Goal: Transaction & Acquisition: Purchase product/service

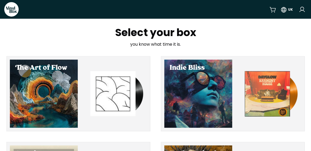
drag, startPoint x: 312, startPoint y: 41, endPoint x: 297, endPoint y: 35, distance: 16.4
drag, startPoint x: 312, startPoint y: 25, endPoint x: 284, endPoint y: 25, distance: 28.2
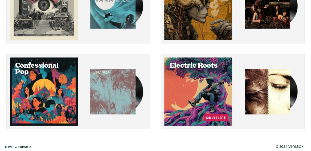
scroll to position [177, 0]
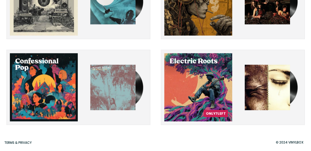
drag, startPoint x: 311, startPoint y: 115, endPoint x: 311, endPoint y: 102, distance: 13.6
click at [311, 102] on div "The Art of Flow Indie Bliss American Alternative Rock Rewired Confessional Pop …" at bounding box center [155, 1] width 311 height 246
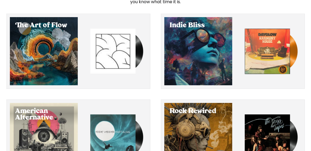
scroll to position [43, 0]
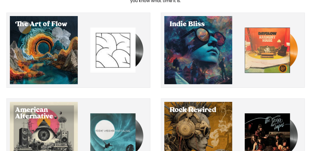
drag, startPoint x: 307, startPoint y: 47, endPoint x: 307, endPoint y: 56, distance: 8.8
click at [307, 56] on div "The Art of Flow Indie Bliss American Alternative Rock Rewired Confessional Pop …" at bounding box center [155, 136] width 311 height 246
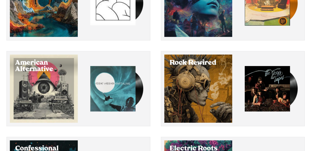
scroll to position [92, 0]
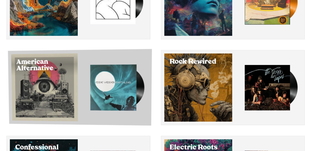
click at [51, 80] on div "Select American Alternative" at bounding box center [44, 87] width 67 height 68
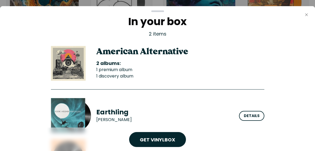
click at [306, 14] on icon "Close" at bounding box center [306, 15] width 4 height 4
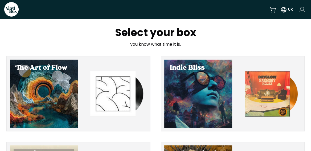
click at [302, 9] on html "VinylBox UK Select your box you know what time it is. The Art of Flow Indie Bli…" at bounding box center [155, 75] width 311 height 151
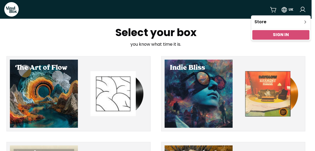
click at [286, 35] on link "Sign In" at bounding box center [281, 34] width 16 height 6
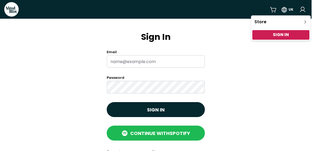
click at [284, 9] on html "VinylBox UK Sign In Email Password Sign in Continue with Spotify Forgot your pa…" at bounding box center [157, 75] width 315 height 151
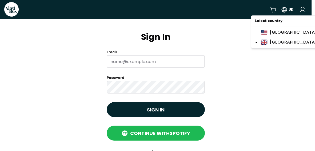
click at [284, 9] on html "VinylBox UK Sign In Email Password Sign in Continue with Spotify Forgot your pa…" at bounding box center [157, 75] width 315 height 151
click at [274, 9] on html "VinylBox UK Sign In Email Password Sign in Continue with Spotify Forgot your pa…" at bounding box center [157, 75] width 315 height 151
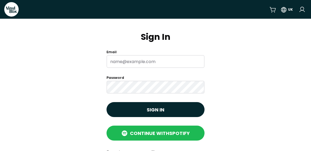
click at [12, 12] on icon at bounding box center [13, 12] width 2 height 2
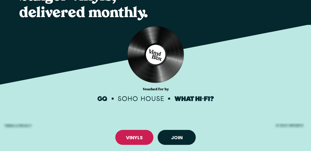
scroll to position [62, 0]
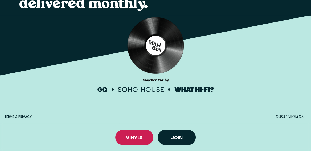
click at [25, 116] on link "Terms & Privacy" at bounding box center [17, 116] width 27 height 5
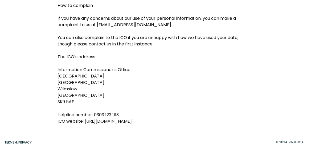
scroll to position [2596, 0]
